Goal: Transaction & Acquisition: Book appointment/travel/reservation

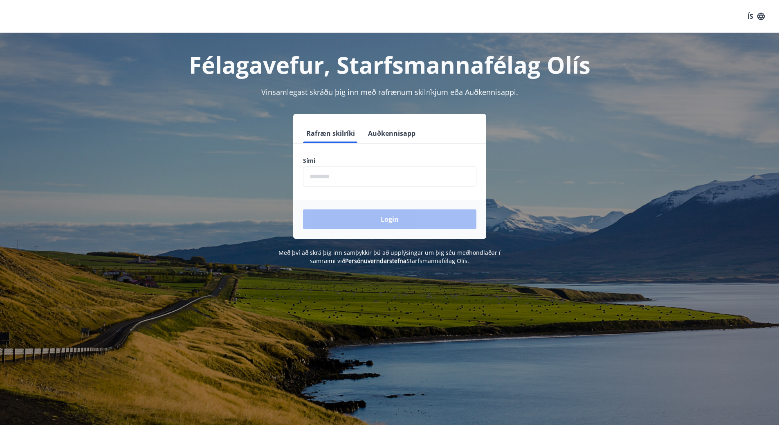
click at [338, 179] on input "phone" at bounding box center [389, 176] width 173 height 20
type input "********"
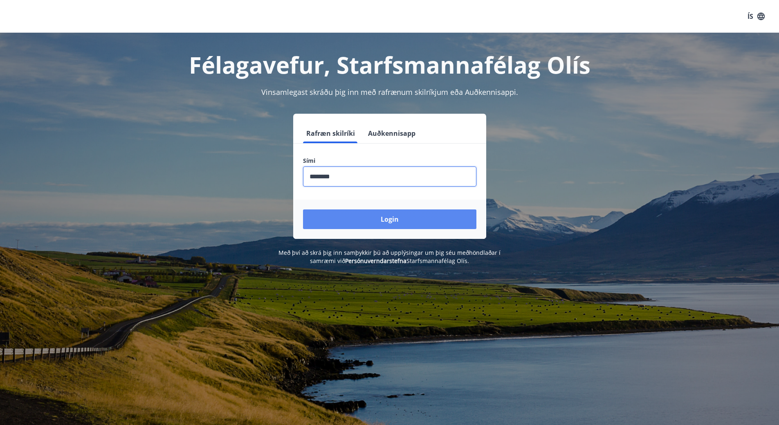
click at [367, 215] on button "Login" at bounding box center [389, 219] width 173 height 20
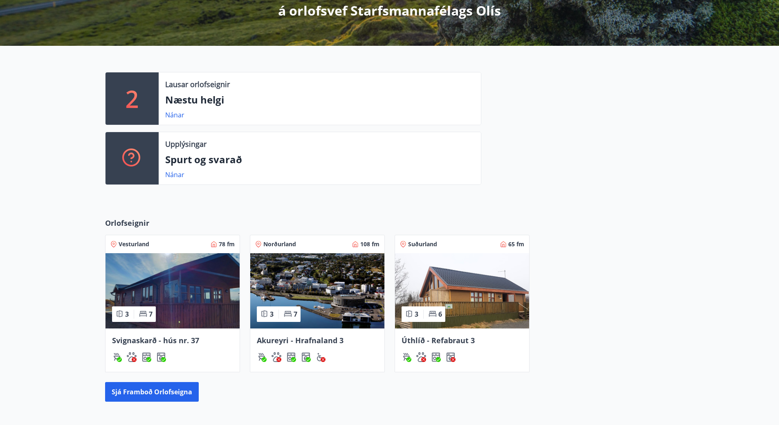
scroll to position [164, 0]
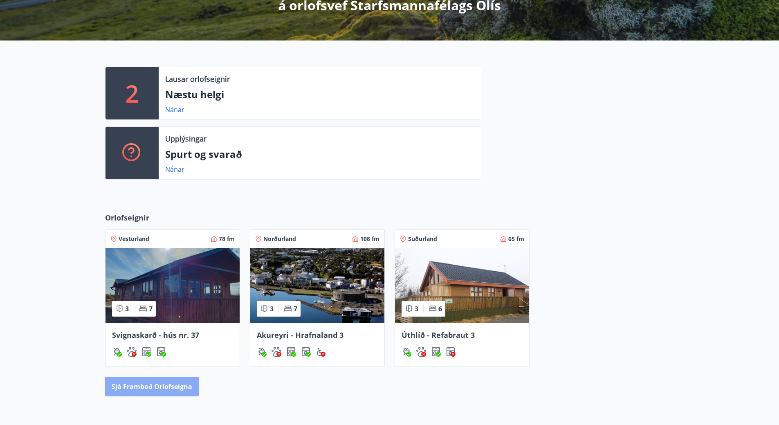
click at [182, 389] on button "Sjá framboð orlofseigna" at bounding box center [152, 386] width 94 height 20
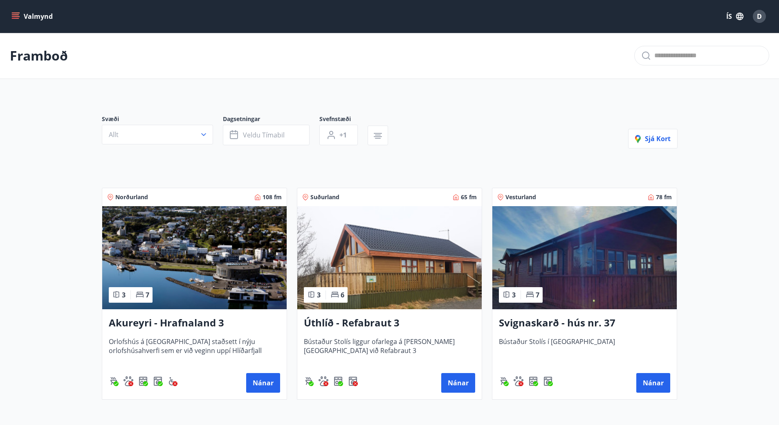
click at [553, 322] on h3 "Svignaskarð - hús nr. 37" at bounding box center [584, 323] width 171 height 15
click at [244, 136] on span "Veldu tímabil" at bounding box center [264, 134] width 42 height 9
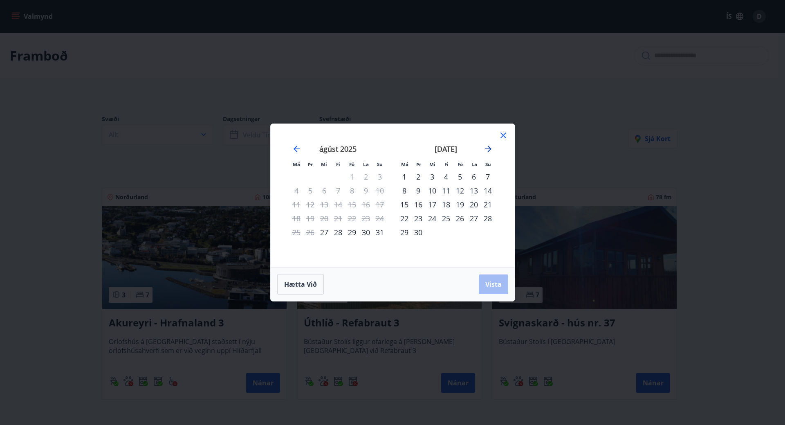
click at [487, 146] on icon "Move forward to switch to the next month." at bounding box center [488, 149] width 10 height 10
click at [428, 175] on div "1" at bounding box center [432, 177] width 14 height 14
click at [459, 231] on div "31" at bounding box center [460, 232] width 14 height 14
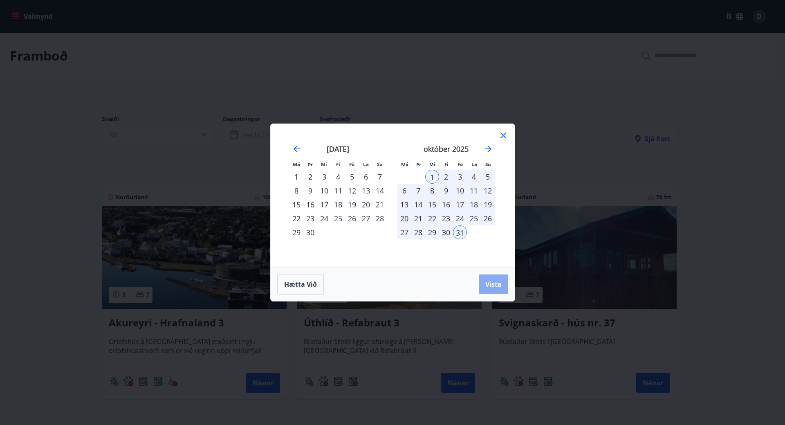
click at [491, 282] on span "Vista" at bounding box center [493, 284] width 16 height 9
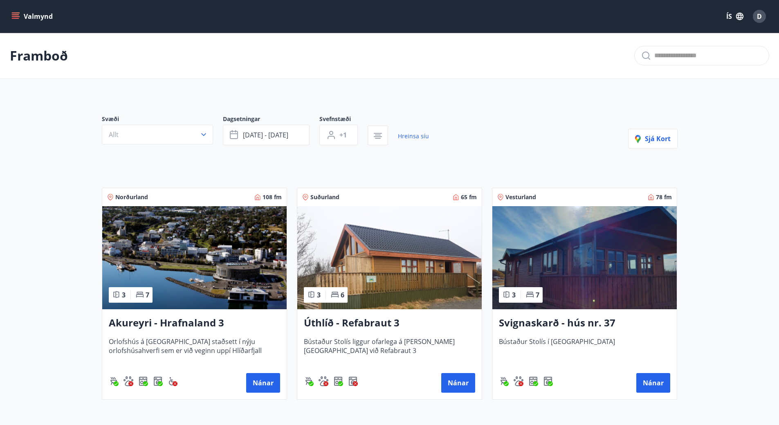
click at [20, 21] on button "Valmynd" at bounding box center [33, 16] width 46 height 15
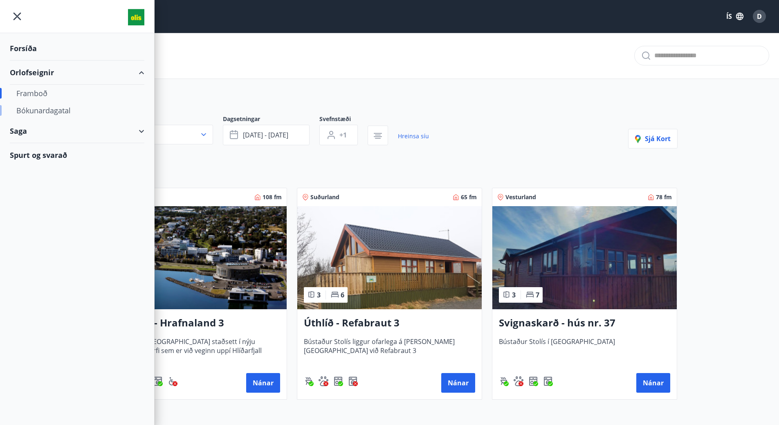
click at [60, 111] on div "Bókunardagatal" at bounding box center [76, 110] width 121 height 17
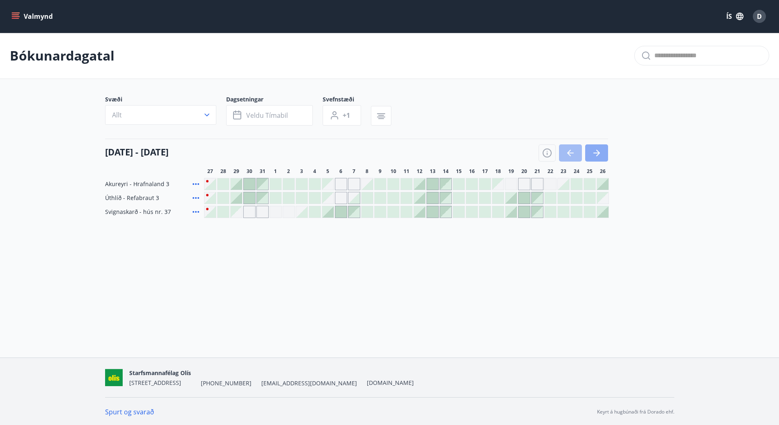
click at [604, 148] on button "button" at bounding box center [596, 152] width 23 height 17
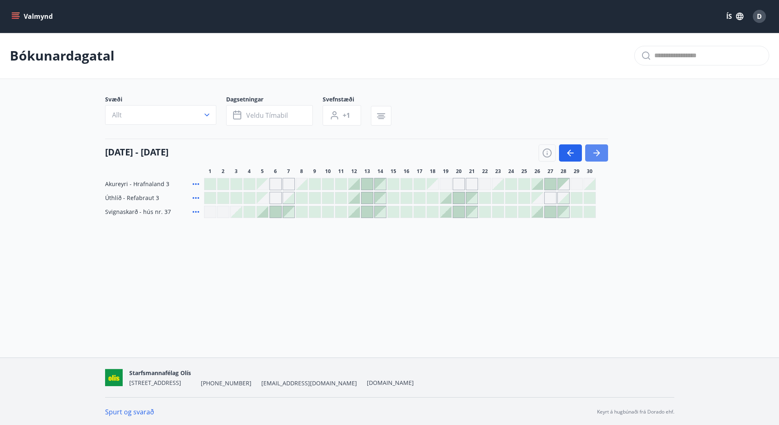
click at [604, 148] on button "button" at bounding box center [596, 152] width 23 height 17
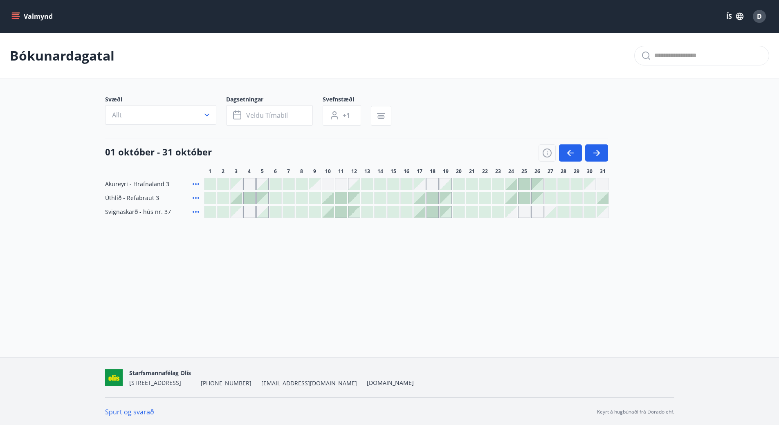
click at [501, 198] on div at bounding box center [497, 197] width 11 height 11
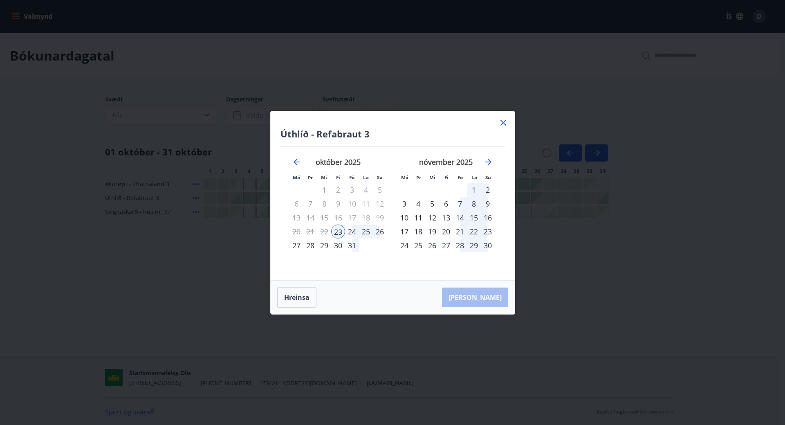
click at [311, 246] on div "28" at bounding box center [310, 245] width 14 height 14
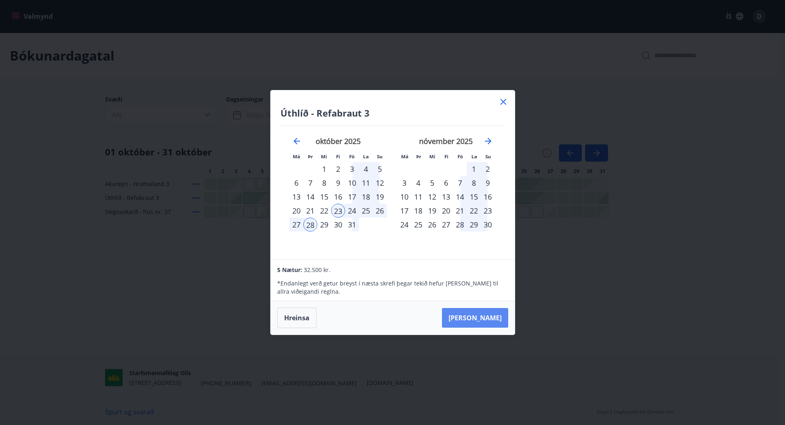
click at [479, 320] on button "Taka Frá" at bounding box center [475, 318] width 66 height 20
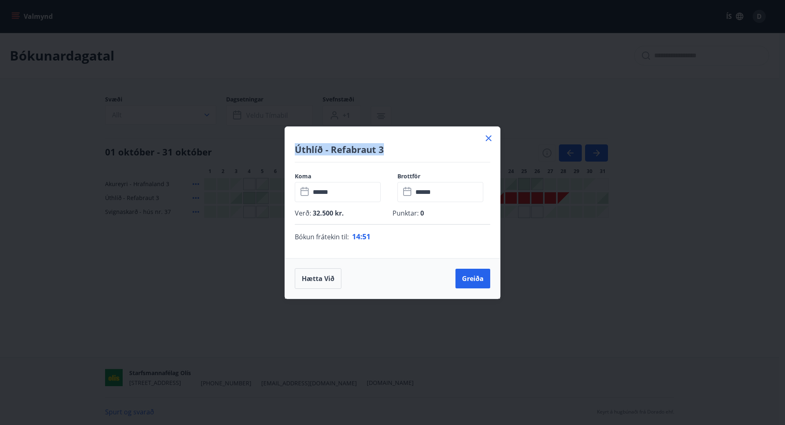
drag, startPoint x: 429, startPoint y: 139, endPoint x: 286, endPoint y: 123, distance: 144.4
click at [286, 123] on div "Úthlíð - Refabraut 3 Koma ​ ****** ​ Brottför ​ ****** ​ Verð : 32.500 kr. Punk…" at bounding box center [392, 212] width 785 height 425
click at [473, 278] on button "Greiða" at bounding box center [472, 279] width 35 height 20
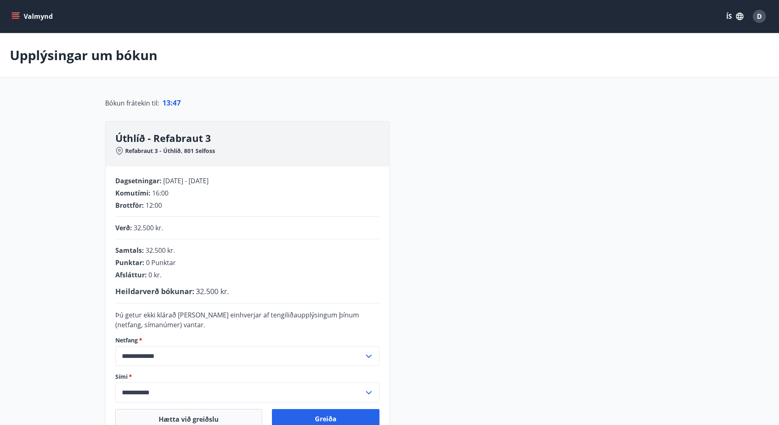
scroll to position [41, 0]
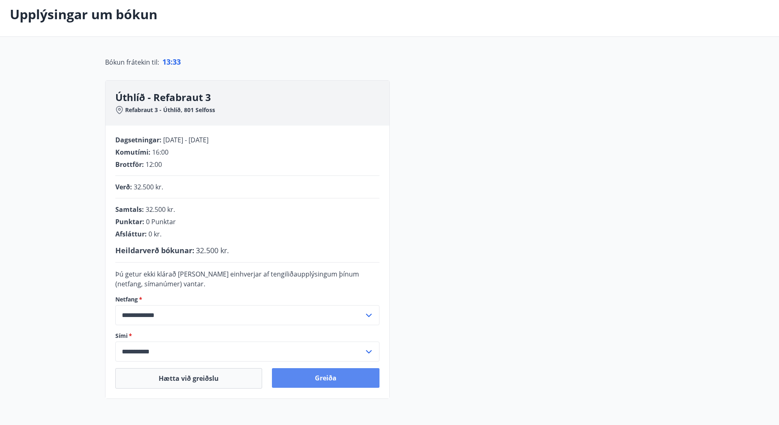
click at [342, 377] on button "Greiða" at bounding box center [326, 378] width 108 height 20
